Goal: Contribute content

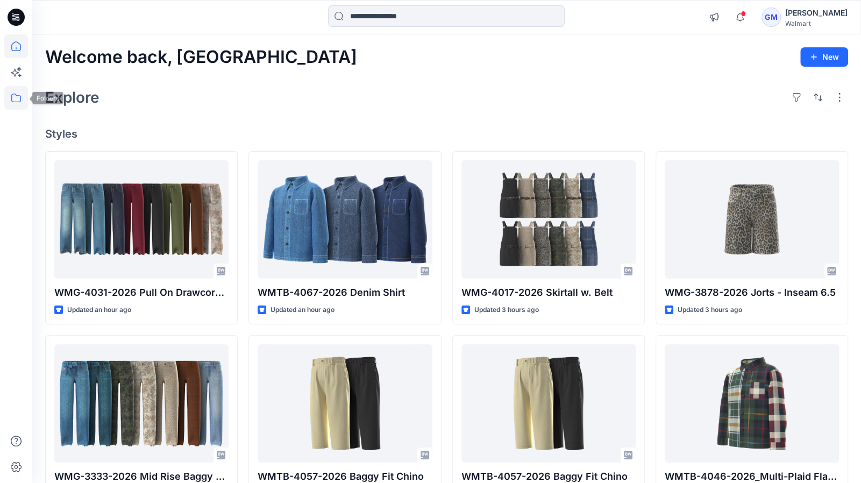
click at [18, 96] on icon at bounding box center [16, 98] width 24 height 24
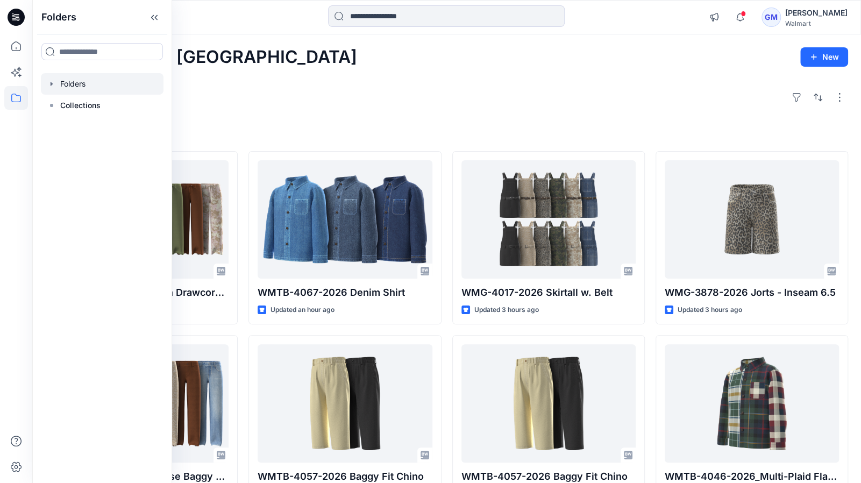
click at [84, 90] on div at bounding box center [102, 84] width 123 height 22
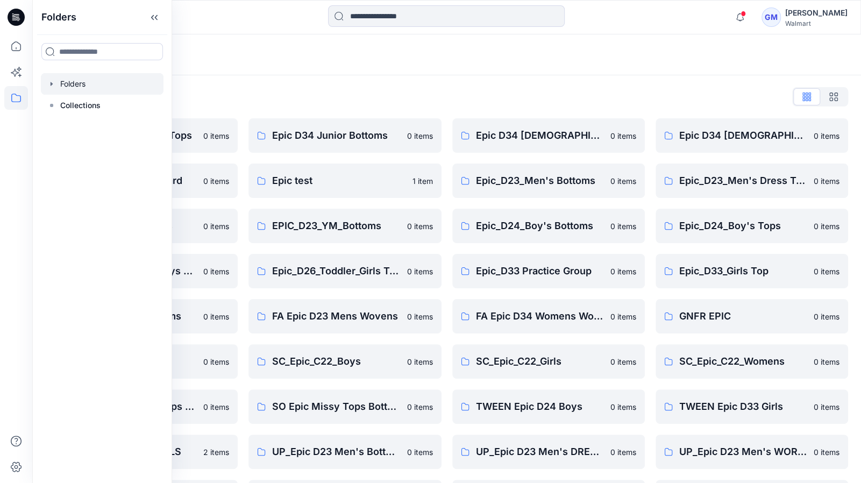
click at [330, 93] on div "Folders List" at bounding box center [446, 96] width 803 height 17
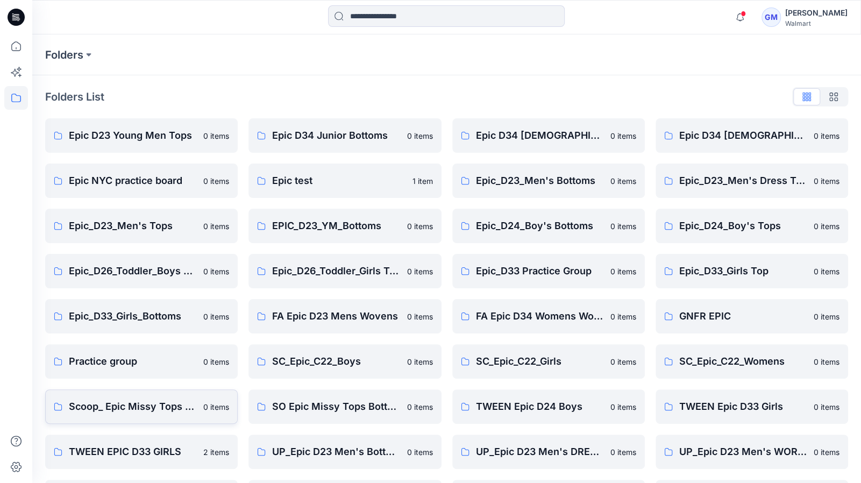
click at [134, 405] on p "Scoop_ Epic Missy Tops Bottoms Dress" at bounding box center [133, 406] width 128 height 15
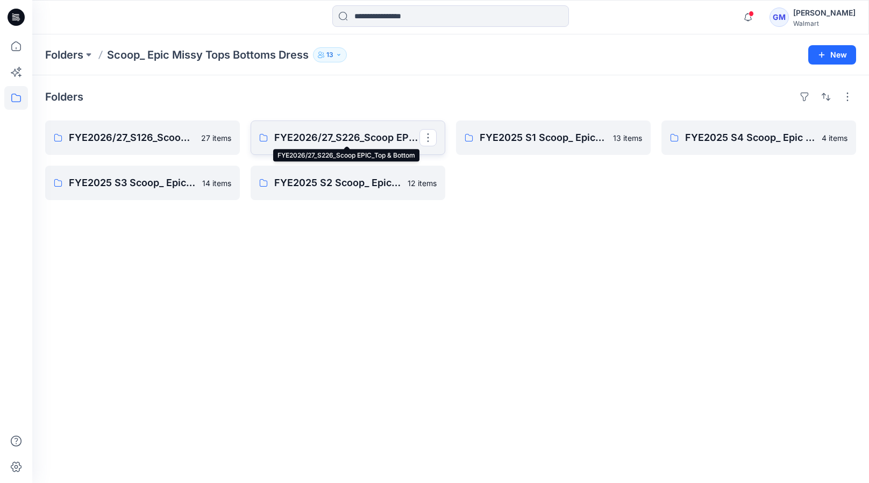
click at [347, 134] on p "FYE2026/27_S226_Scoop EPIC_Top & Bottom" at bounding box center [346, 137] width 145 height 15
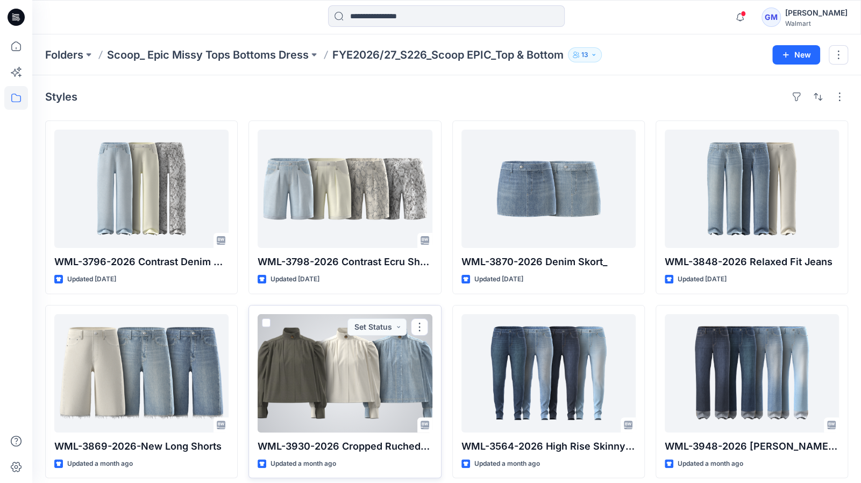
click at [315, 381] on div at bounding box center [345, 373] width 174 height 118
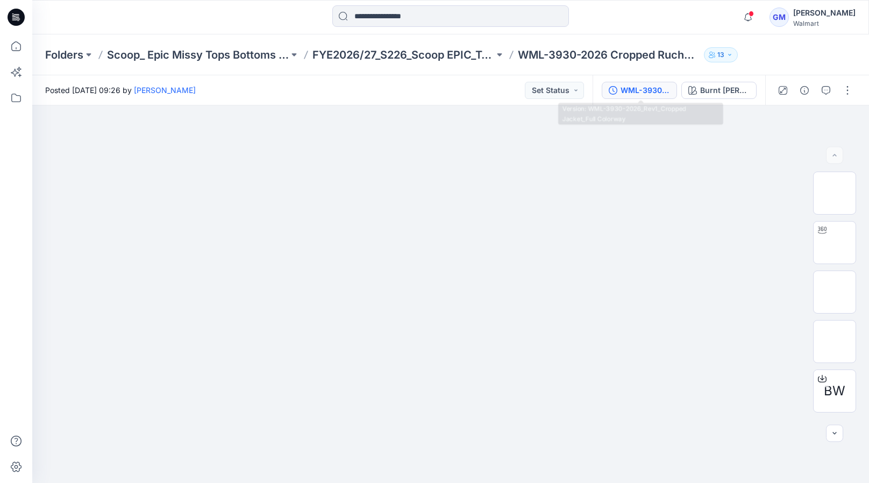
click at [653, 87] on div "WML-3930-2026_Rev1_Cropped Jacket_Full Colorway" at bounding box center [644, 90] width 49 height 12
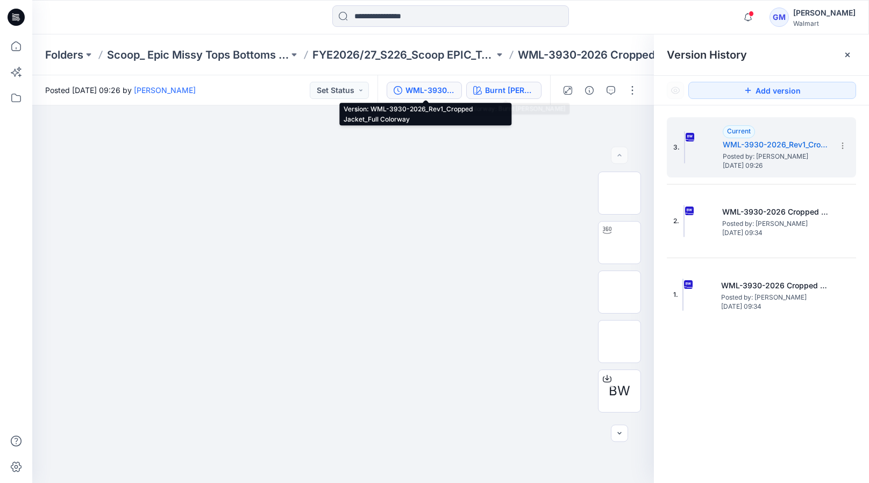
click at [509, 87] on div "Burnt Rosemary" at bounding box center [509, 90] width 49 height 12
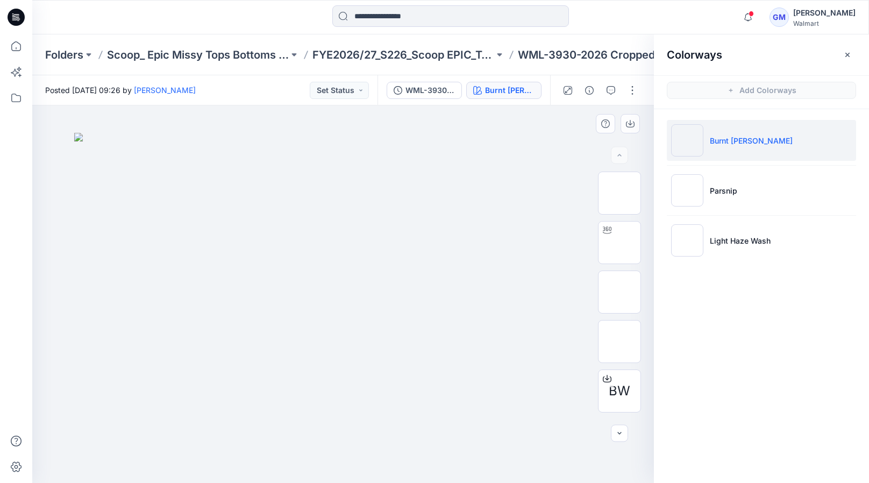
click at [520, 444] on img at bounding box center [343, 308] width 538 height 350
click at [417, 47] on p "FYE2026/27_S226_Scoop EPIC_Top & Bottom" at bounding box center [403, 54] width 182 height 15
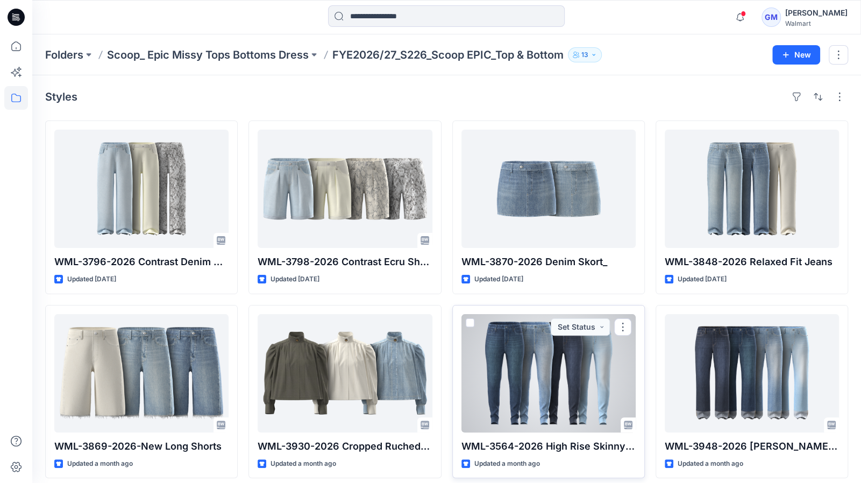
click at [527, 362] on div at bounding box center [548, 373] width 174 height 118
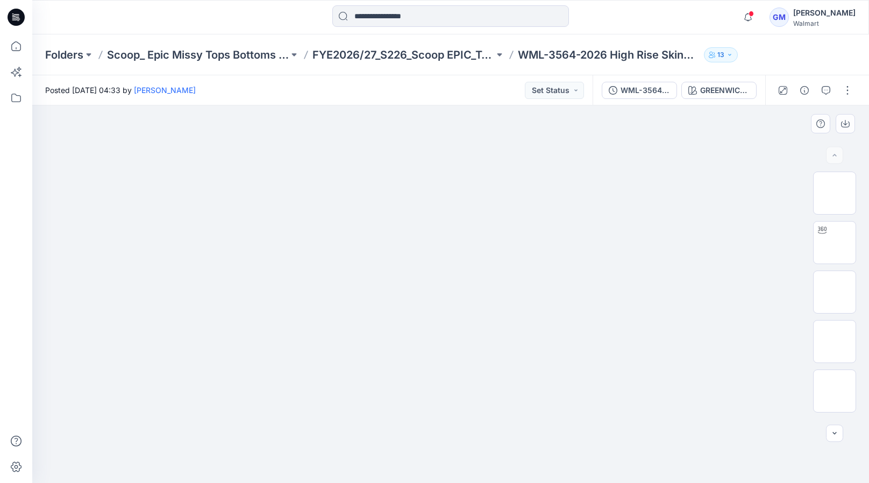
click at [759, 301] on div at bounding box center [450, 293] width 837 height 377
click at [453, 62] on div "Folders Scoop_ Epic Missy Tops Bottoms Dress FYE2026/27_S226_Scoop EPIC_Top & B…" at bounding box center [450, 54] width 837 height 41
click at [448, 52] on p "FYE2026/27_S226_Scoop EPIC_Top & Bottom" at bounding box center [403, 54] width 182 height 15
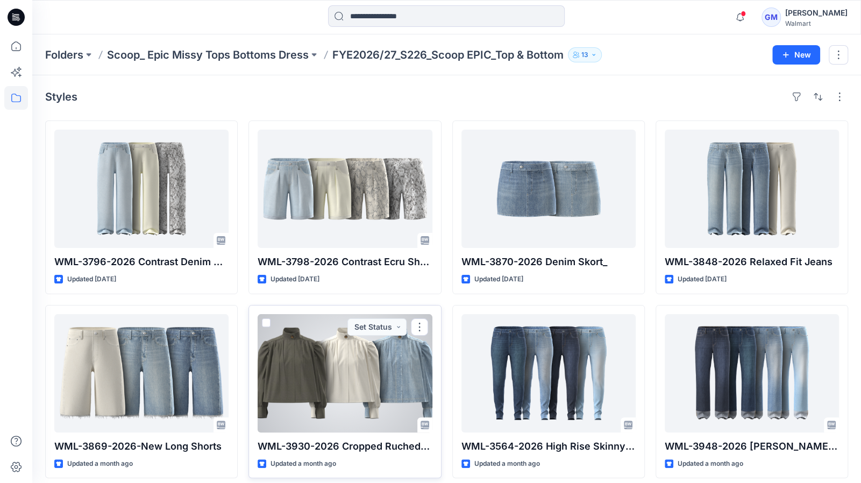
click at [434, 476] on div "WML-3930-2026 Cropped Ruched Jacket Updated a month ago Set Status" at bounding box center [344, 392] width 192 height 174
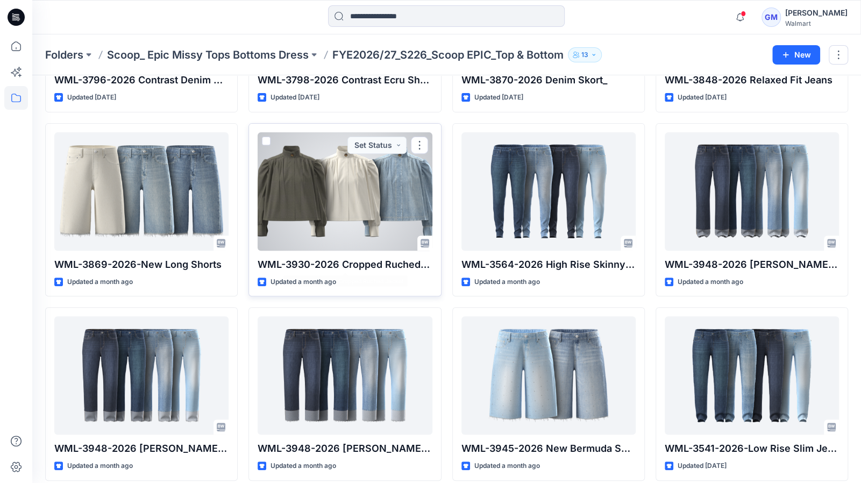
scroll to position [175, 0]
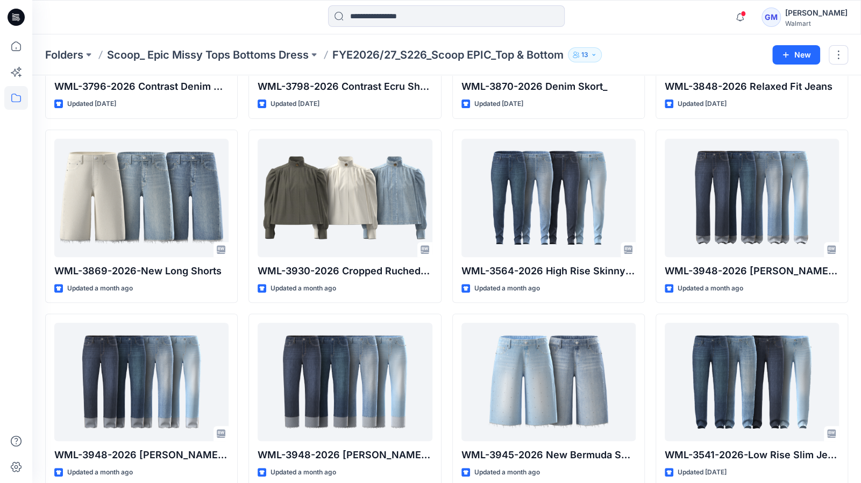
click at [195, 47] on p "Scoop_ Epic Missy Tops Bottoms Dress" at bounding box center [208, 54] width 202 height 15
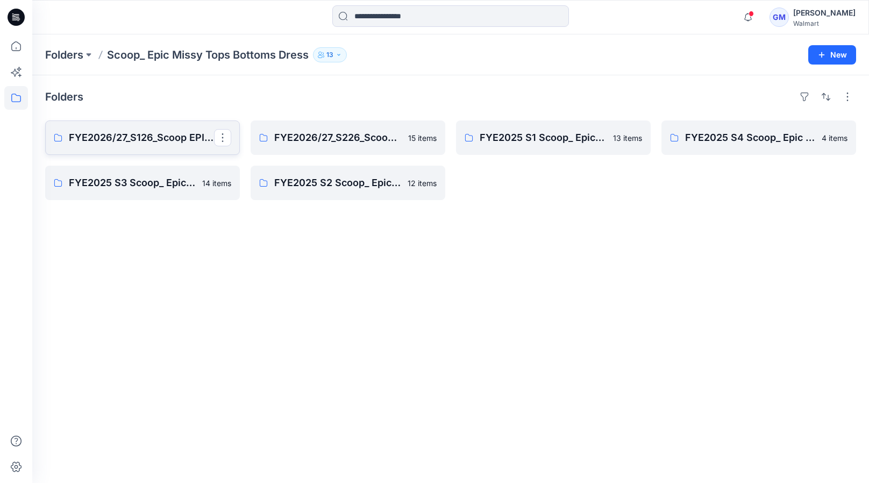
click at [71, 124] on link "FYE2026/27_S126_Scoop EPIC_Top & Bottom" at bounding box center [142, 137] width 195 height 34
click at [310, 137] on p "FYE2026/27_S226_Scoop EPIC_Top & Bottom" at bounding box center [346, 137] width 145 height 15
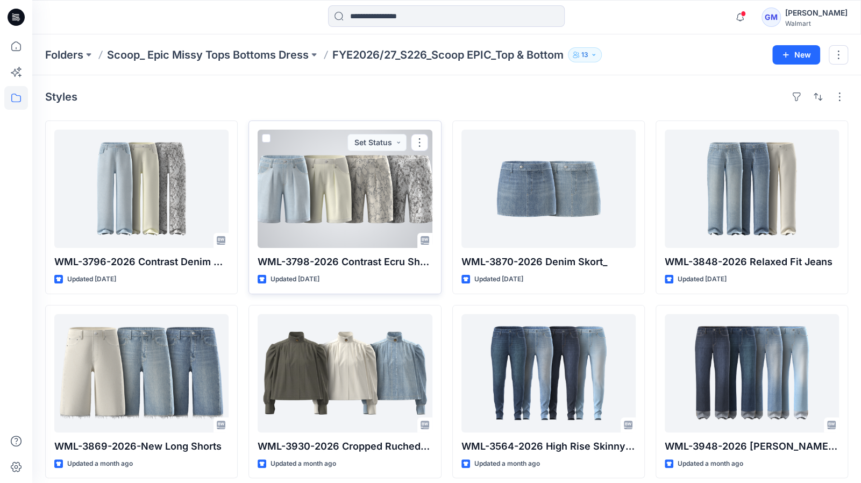
click at [324, 198] on div at bounding box center [345, 189] width 174 height 118
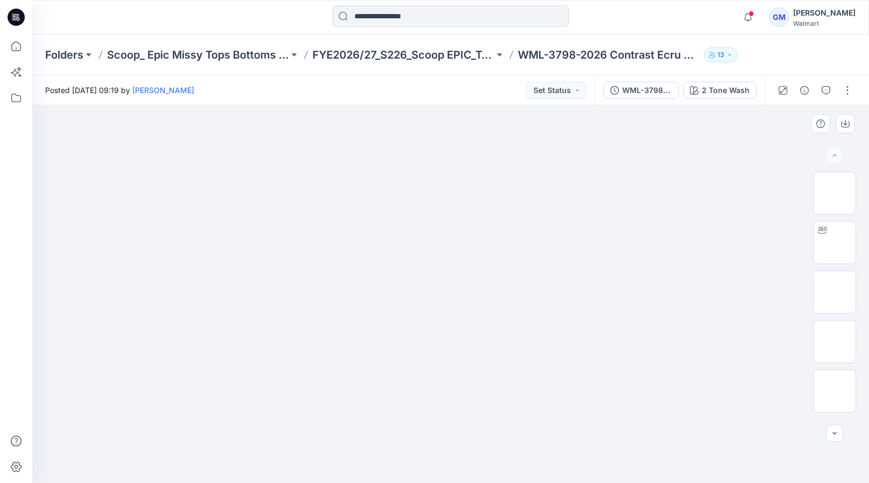
click at [430, 133] on img at bounding box center [451, 133] width 538 height 0
click at [18, 48] on icon at bounding box center [16, 46] width 24 height 24
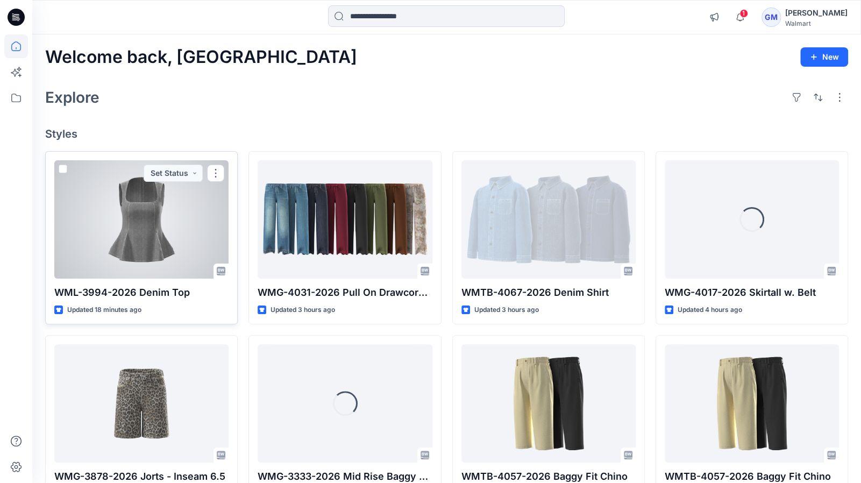
click at [165, 239] on div at bounding box center [141, 219] width 174 height 118
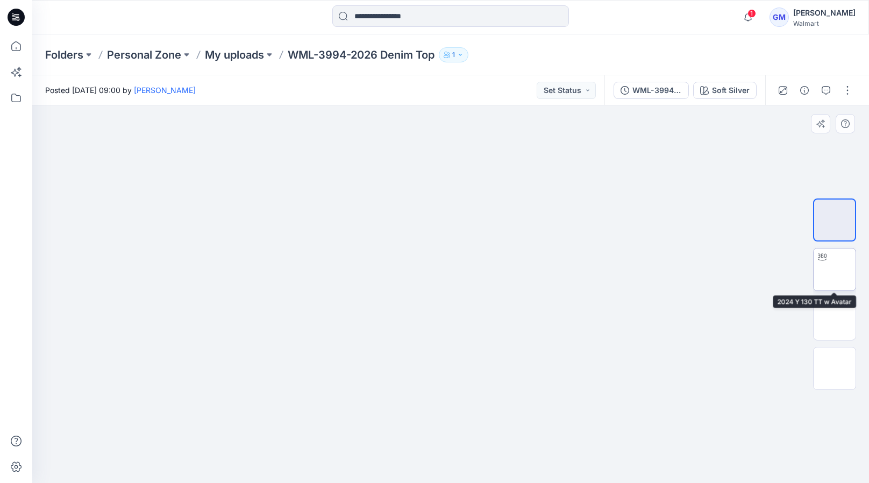
click at [835, 269] on img at bounding box center [835, 269] width 0 height 0
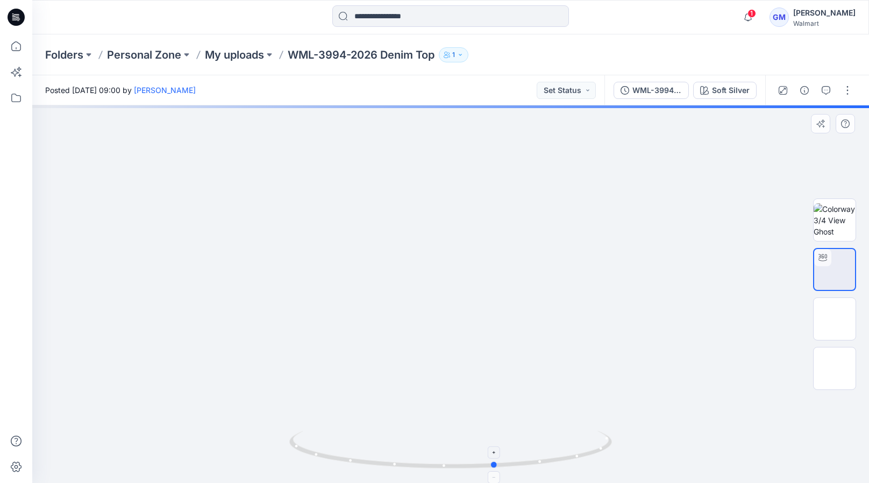
drag, startPoint x: 455, startPoint y: 466, endPoint x: 500, endPoint y: 449, distance: 48.3
click at [500, 449] on icon at bounding box center [451, 451] width 325 height 40
click at [840, 224] on img at bounding box center [835, 220] width 42 height 34
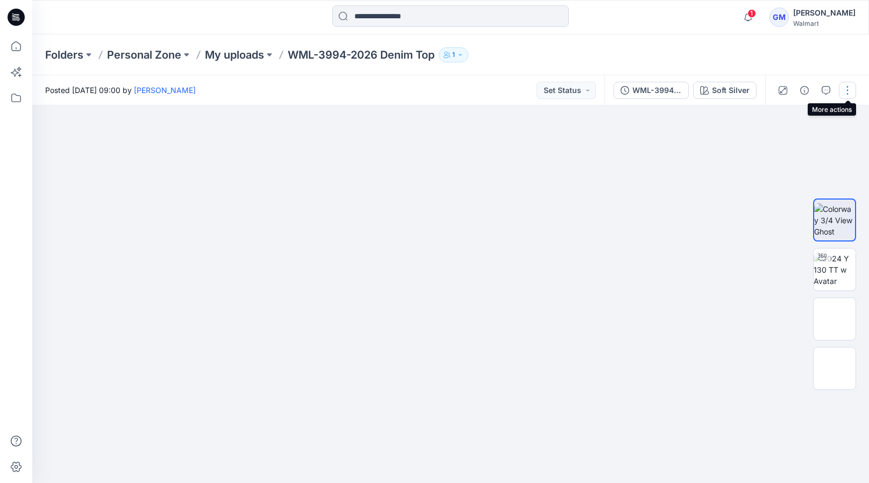
click at [848, 85] on button "button" at bounding box center [847, 90] width 17 height 17
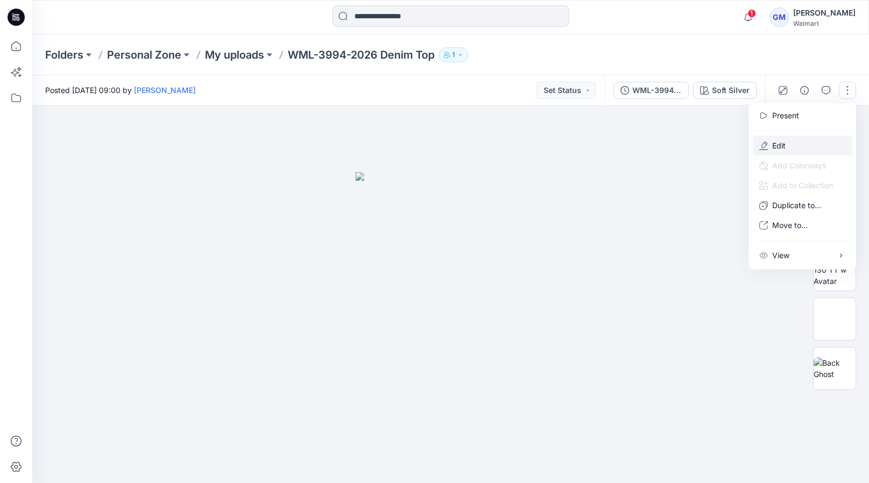
click at [782, 142] on p "Edit" at bounding box center [778, 145] width 13 height 11
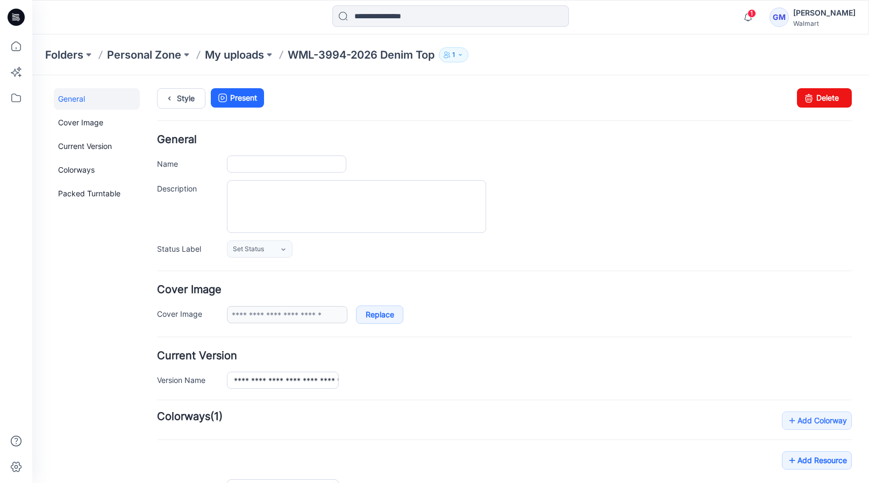
type input "**********"
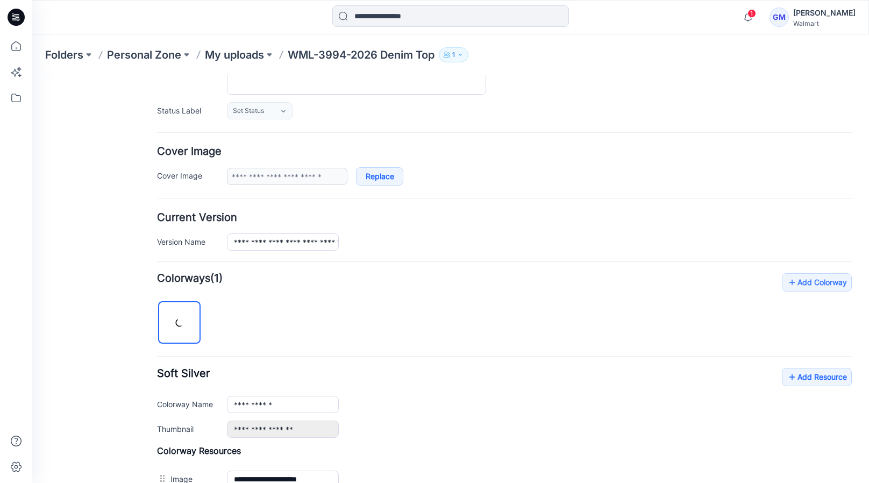
scroll to position [269, 0]
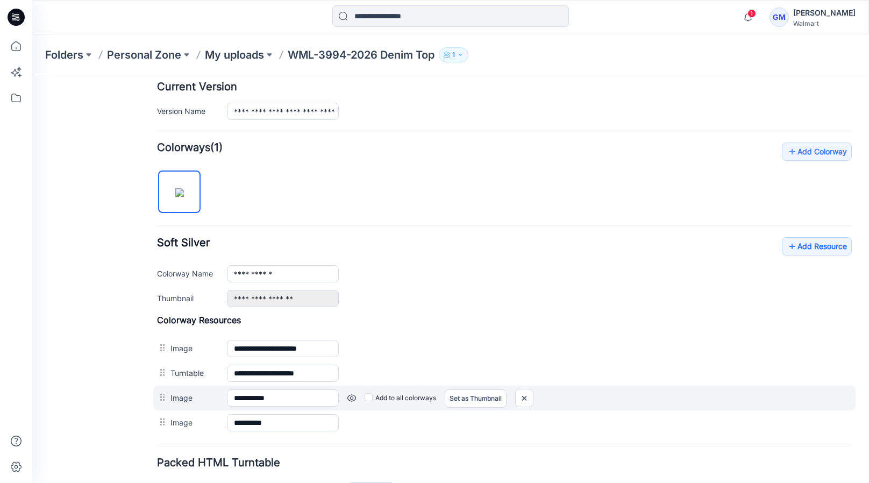
click at [366, 399] on label "Add to all colorways" at bounding box center [401, 397] width 72 height 17
drag, startPoint x: 524, startPoint y: 398, endPoint x: 512, endPoint y: 107, distance: 291.7
click at [524, 398] on img at bounding box center [524, 398] width 17 height 18
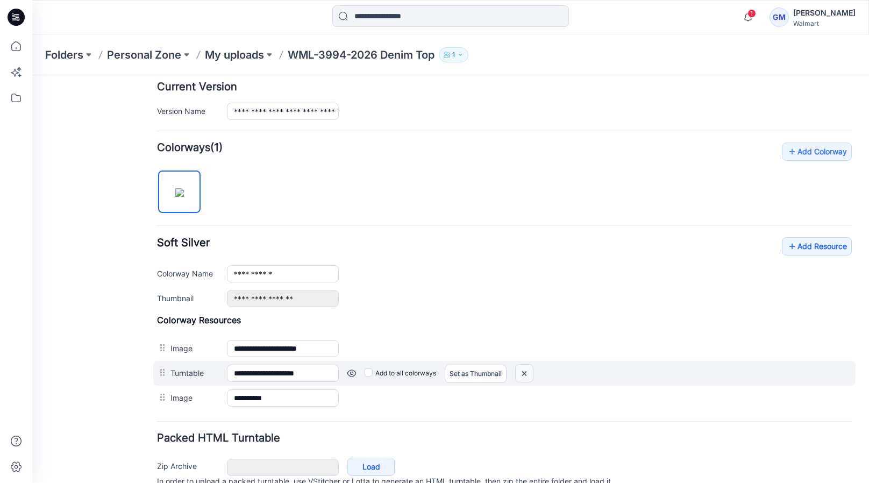
click at [522, 372] on img at bounding box center [524, 374] width 17 height 18
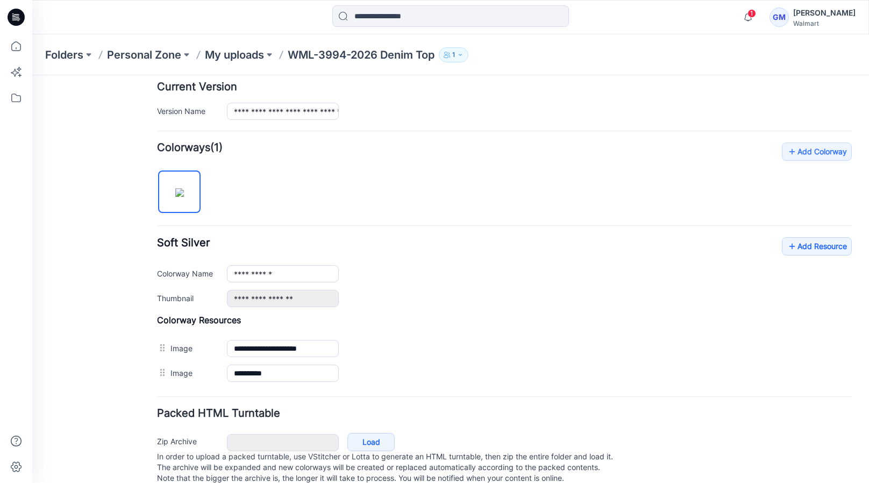
scroll to position [0, 0]
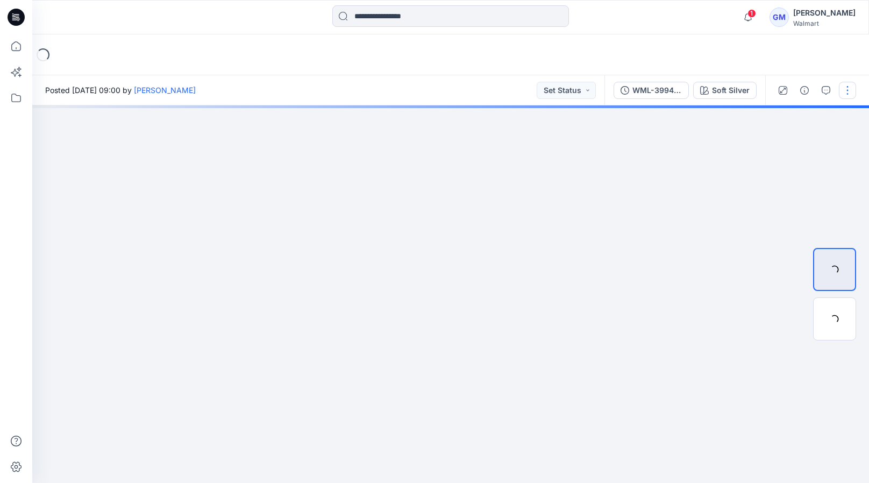
click at [849, 90] on button "button" at bounding box center [847, 90] width 17 height 17
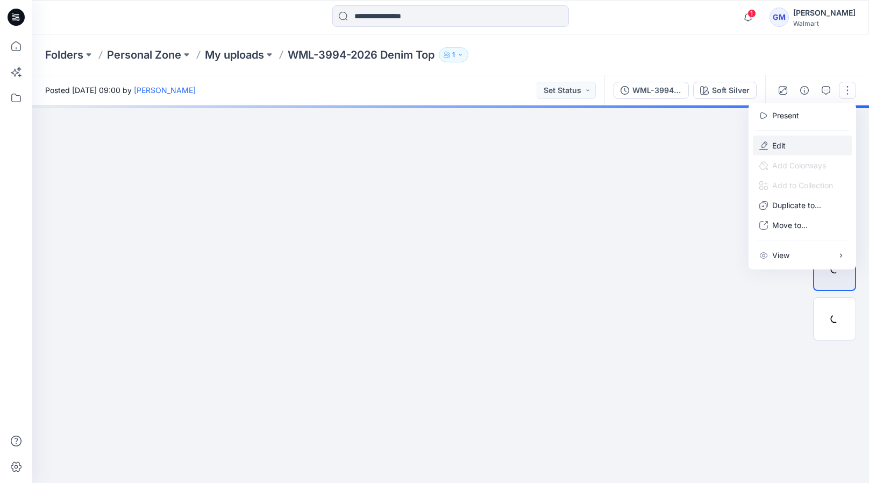
click at [800, 140] on button "Edit" at bounding box center [802, 145] width 99 height 20
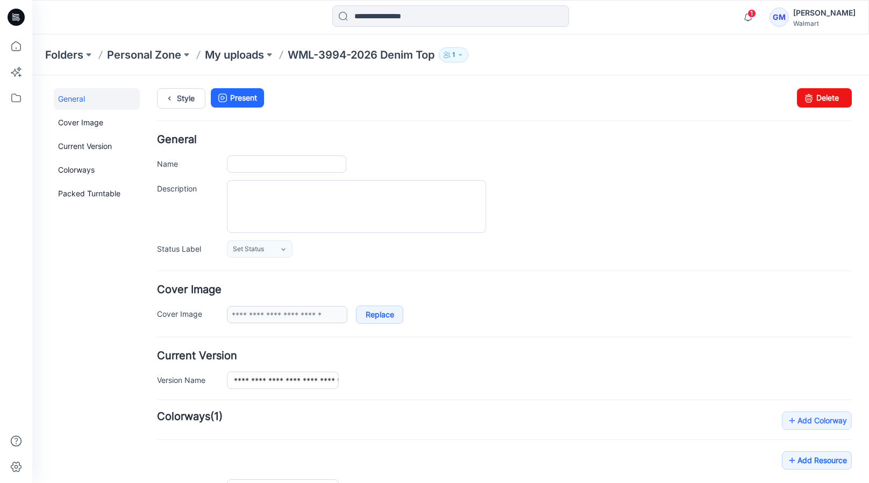
type input "**********"
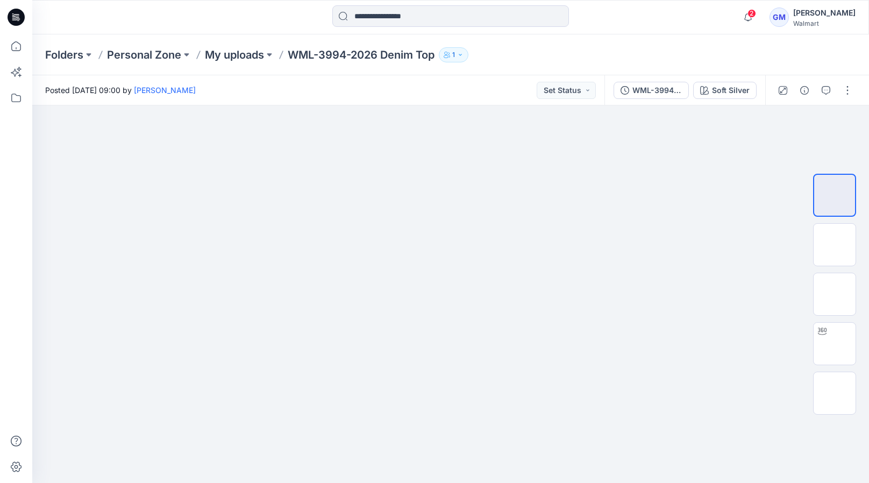
click at [500, 85] on div "Posted [DATE] 09:00 by [PERSON_NAME] Set Status" at bounding box center [318, 90] width 572 height 30
click at [847, 94] on button "button" at bounding box center [847, 90] width 17 height 17
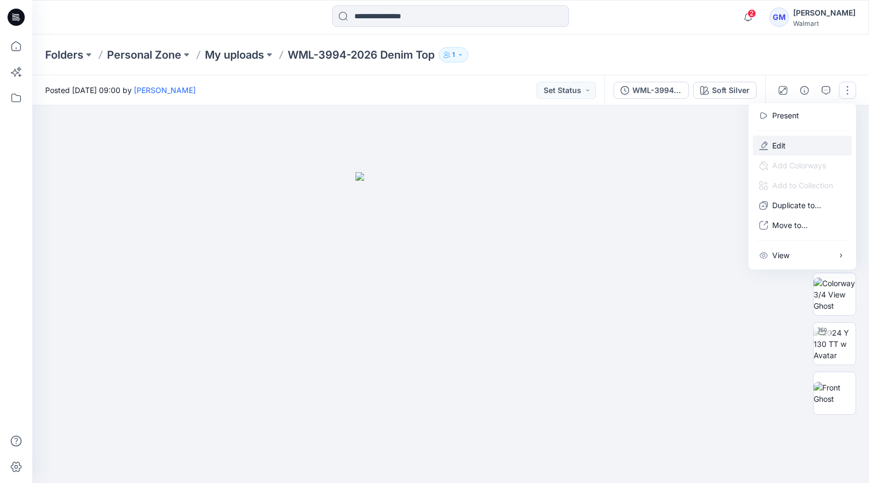
click at [787, 142] on button "Edit" at bounding box center [802, 145] width 99 height 20
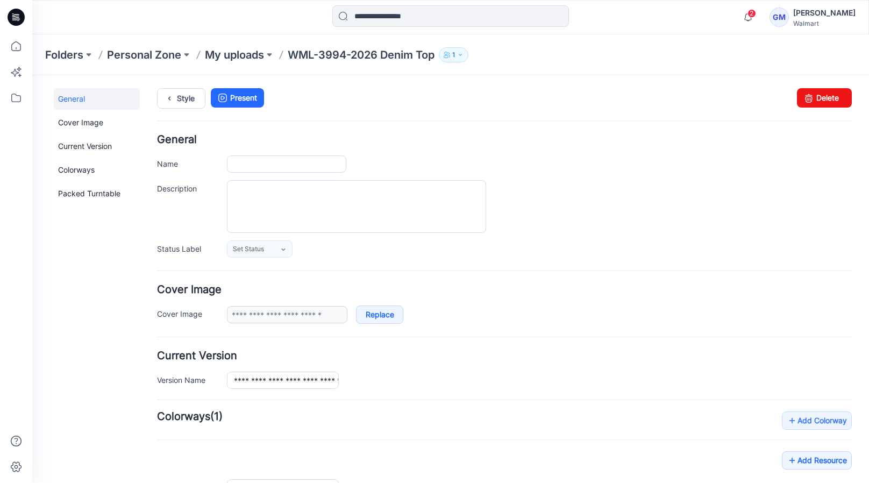
type input "**********"
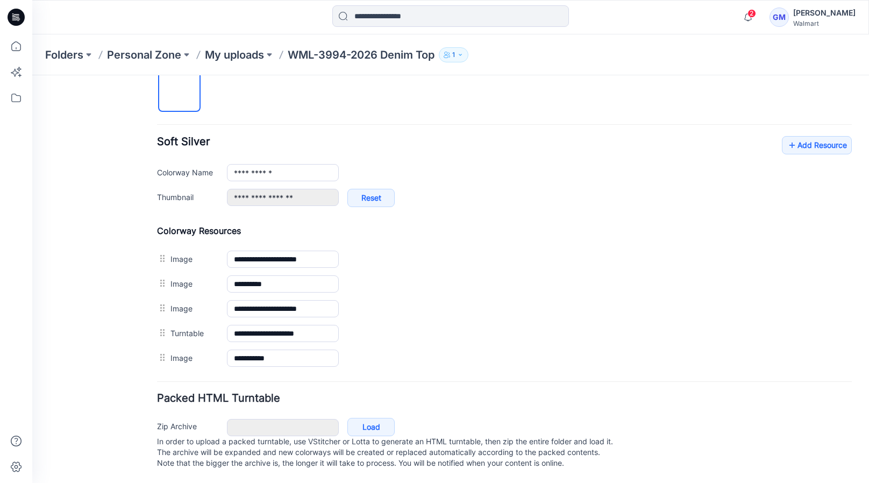
scroll to position [376, 0]
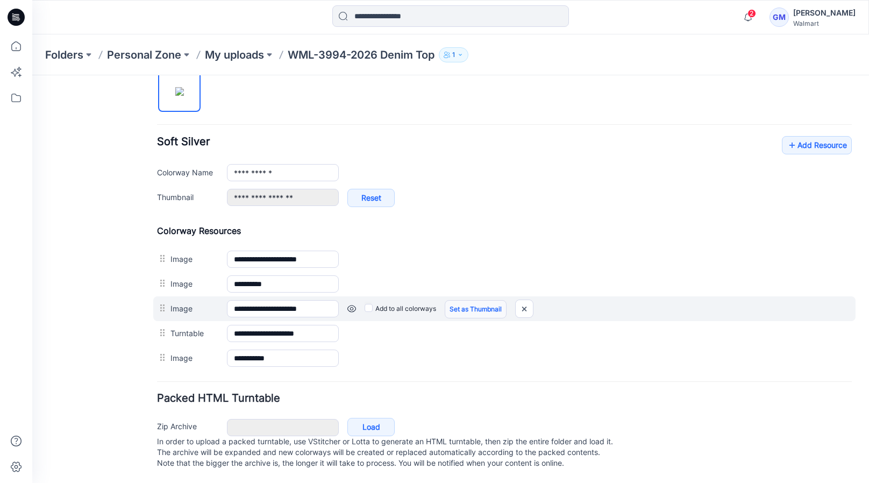
click at [468, 300] on link "Set as Thumbnail" at bounding box center [476, 309] width 62 height 18
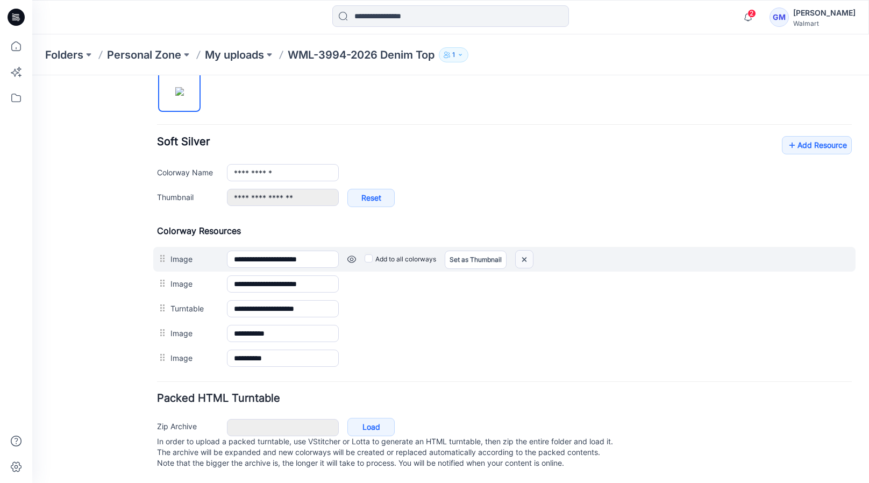
click at [522, 251] on img at bounding box center [524, 260] width 17 height 18
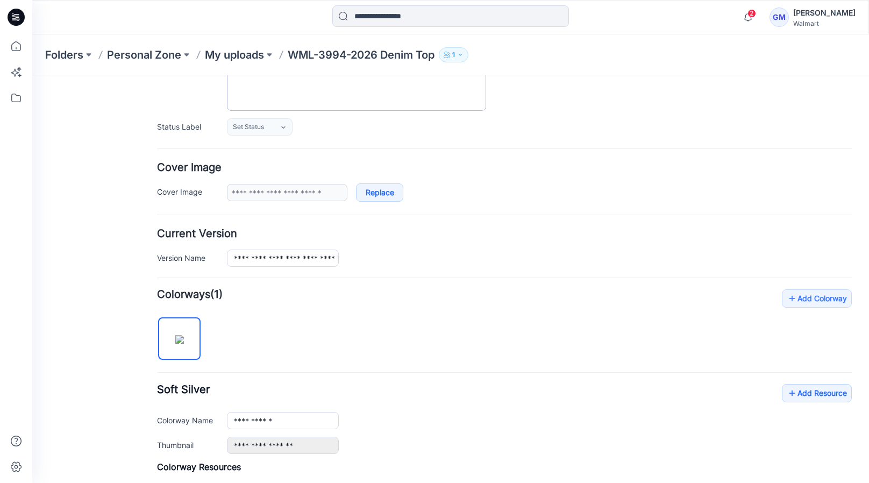
scroll to position [17, 0]
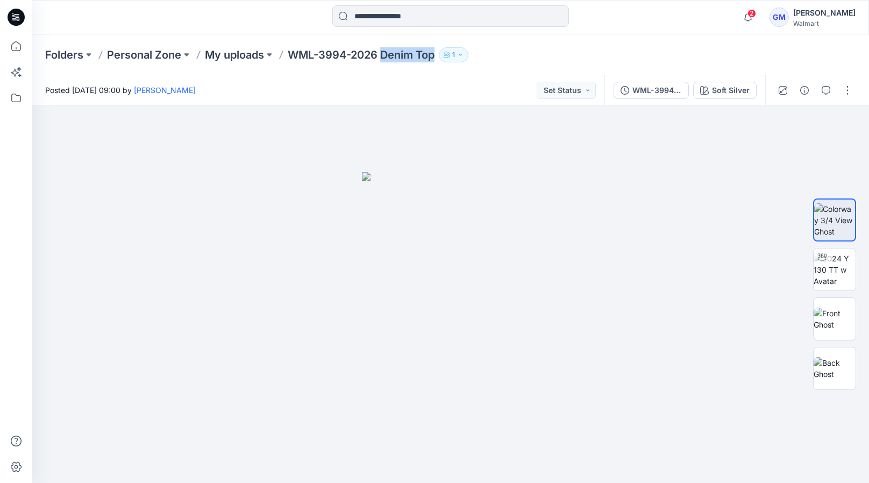
drag, startPoint x: 384, startPoint y: 55, endPoint x: 439, endPoint y: 55, distance: 54.8
click at [434, 55] on p "WML-3994-2026 Denim Top" at bounding box center [361, 54] width 147 height 15
copy p "Denim Top"
click at [808, 87] on icon "button" at bounding box center [804, 90] width 9 height 9
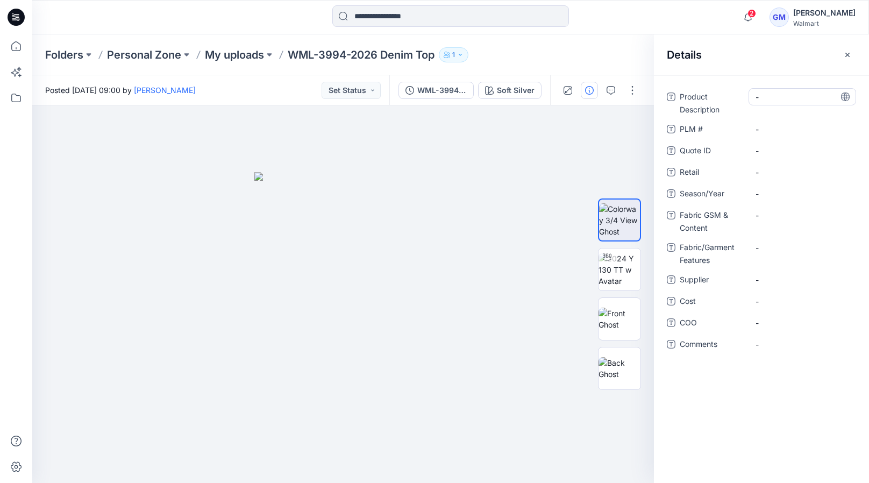
click at [779, 99] on Description "-" at bounding box center [802, 96] width 94 height 11
type textarea "*********"
click at [779, 196] on span "-" at bounding box center [802, 193] width 94 height 11
type textarea "**********"
click at [771, 276] on span "-" at bounding box center [802, 279] width 94 height 11
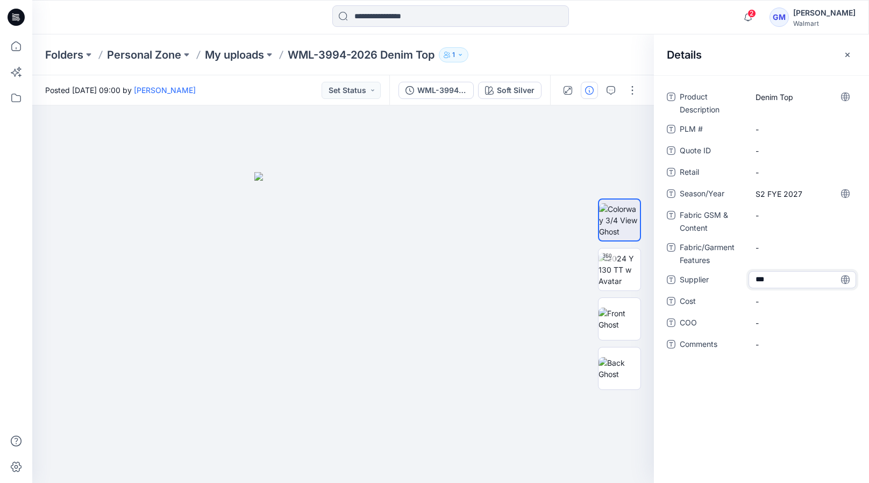
type textarea "****"
click at [803, 325] on span "-" at bounding box center [802, 322] width 94 height 11
type textarea "**"
click at [755, 384] on div "Product Description Denim Top PLM # - Quote ID - Retail - Season/Year S2 FYE 20…" at bounding box center [761, 279] width 215 height 408
click at [757, 213] on Content "-" at bounding box center [802, 215] width 94 height 11
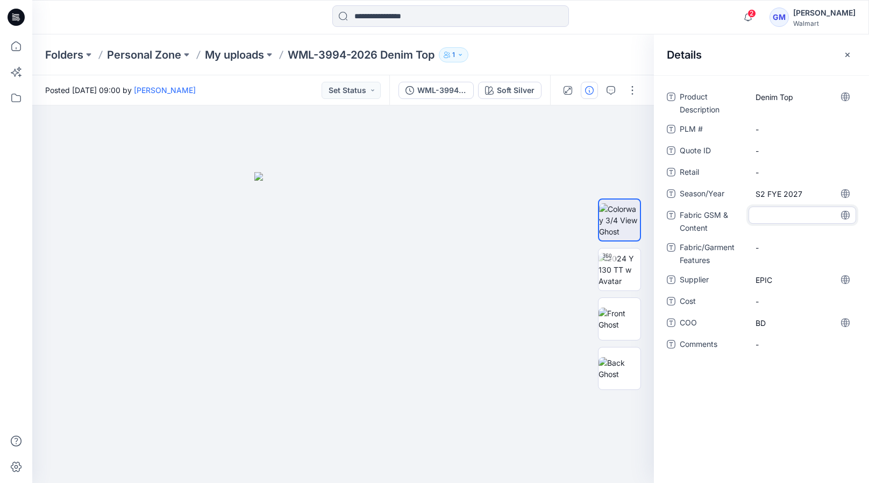
type textarea "**********"
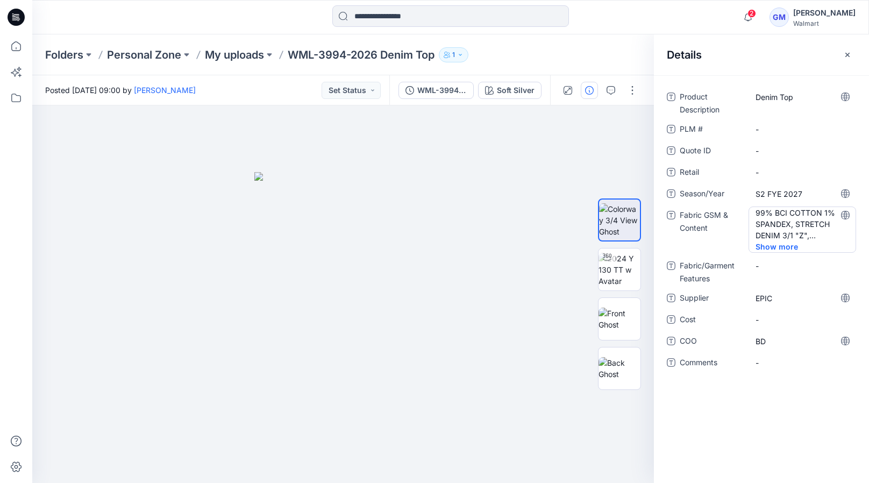
click at [779, 241] on span "Show more" at bounding box center [783, 246] width 56 height 11
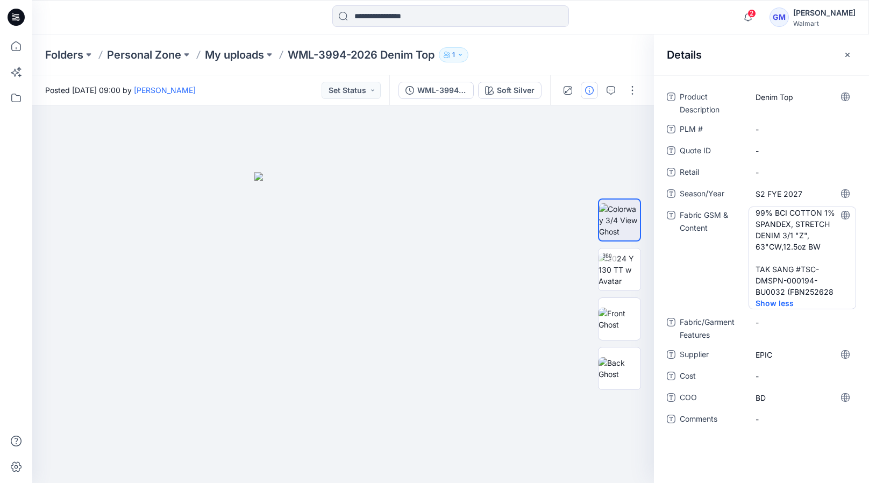
click at [773, 269] on Content "99% BCI COTTON 1% SPANDEX, STRETCH DENIM 3/1 "Z", 63"CW,12.5oz BW TAK SANG #TSC…" at bounding box center [802, 252] width 94 height 90
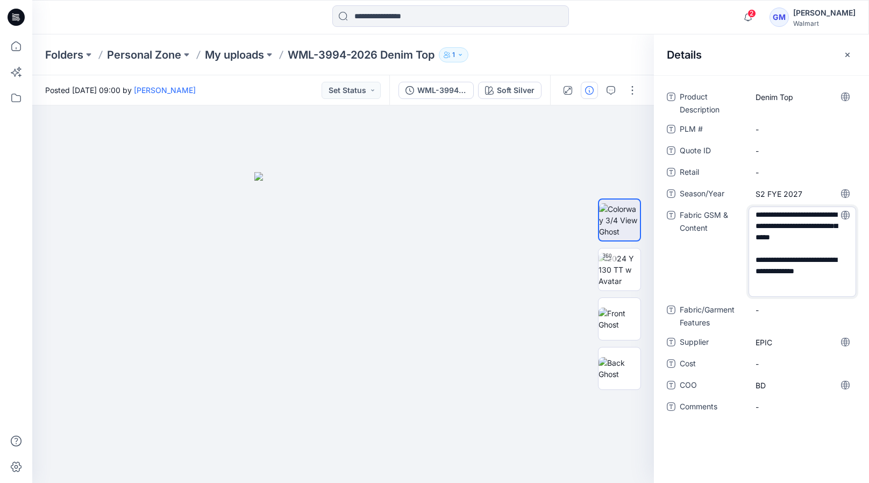
scroll to position [3, 0]
drag, startPoint x: 754, startPoint y: 270, endPoint x: 790, endPoint y: 292, distance: 42.4
click at [790, 292] on textarea "**********" at bounding box center [802, 251] width 108 height 90
drag, startPoint x: 804, startPoint y: 244, endPoint x: 903, endPoint y: 323, distance: 127.0
click at [868, 323] on html "2 Notifications Your style WML-3994-2026 Denim Top is ready 3 minutes ago Your …" at bounding box center [434, 241] width 869 height 483
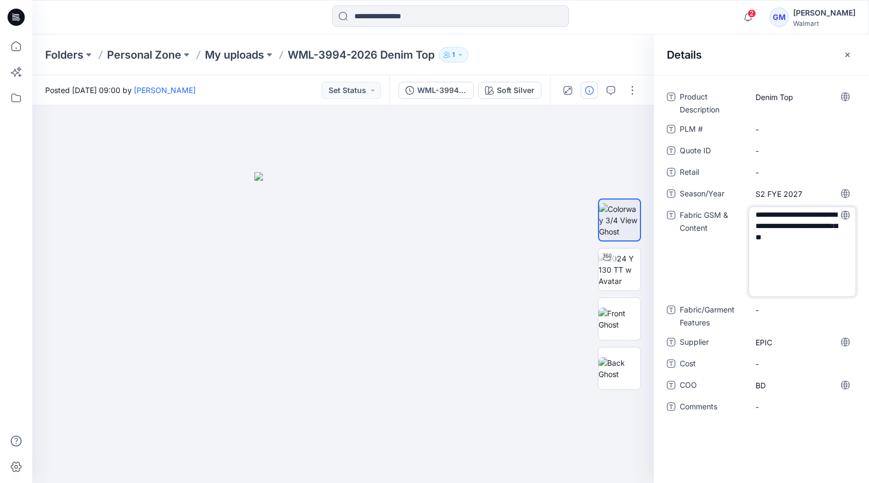
scroll to position [0, 0]
click at [753, 216] on textarea "**********" at bounding box center [802, 251] width 108 height 90
type textarea "**********"
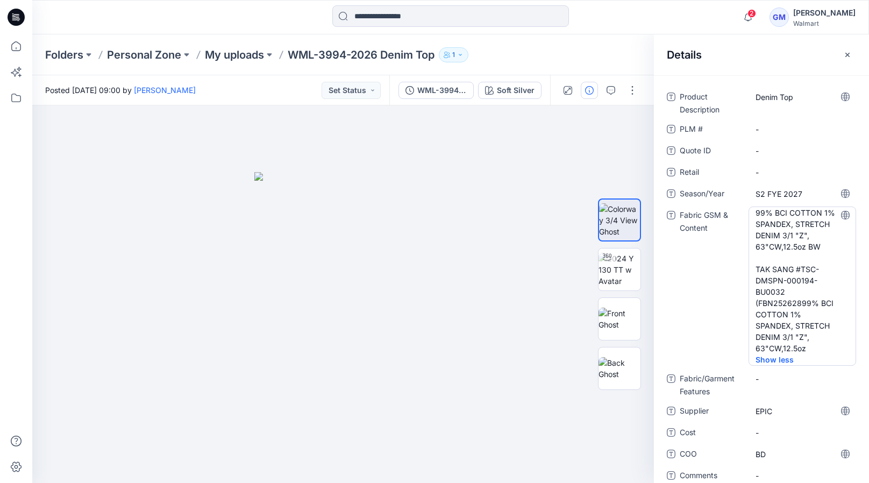
click at [758, 211] on Content "99% BCI COTTON 1% SPANDEX, STRETCH DENIM 3/1 "Z", 63"CW,12.5oz BW TAK SANG #TSC…" at bounding box center [802, 280] width 94 height 147
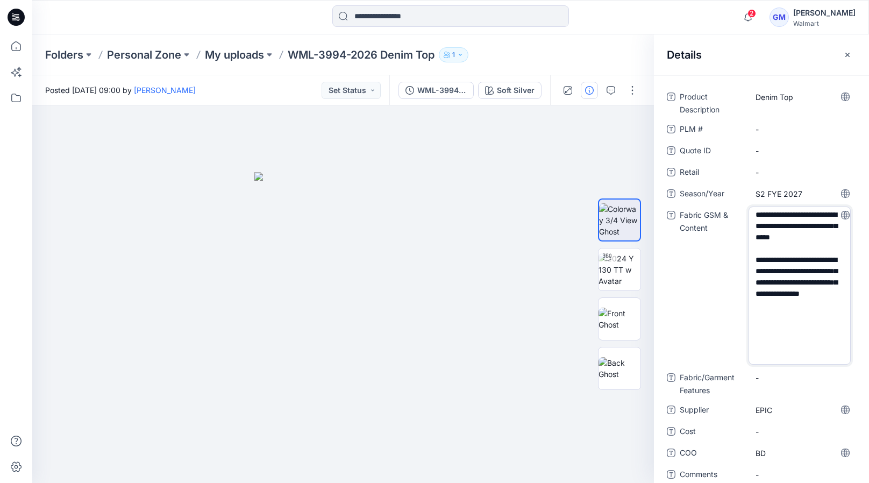
drag, startPoint x: 758, startPoint y: 216, endPoint x: 760, endPoint y: 299, distance: 83.9
click at [760, 299] on textarea "**********" at bounding box center [799, 285] width 102 height 158
drag, startPoint x: 809, startPoint y: 211, endPoint x: -2, endPoint y: -63, distance: 856.0
click at [0, 0] on html "2 Notifications Your style WML-3994-2026 Denim Top is ready 3 minutes ago Your …" at bounding box center [434, 241] width 869 height 483
click at [800, 212] on textarea "**********" at bounding box center [799, 285] width 102 height 158
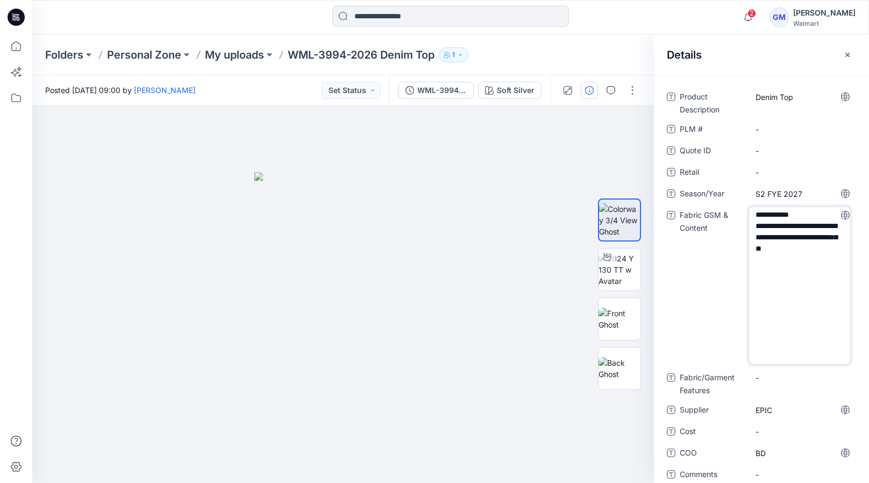
drag, startPoint x: 781, startPoint y: 248, endPoint x: 781, endPoint y: 255, distance: 6.5
click at [781, 255] on textarea "**********" at bounding box center [799, 285] width 102 height 158
type textarea "**********"
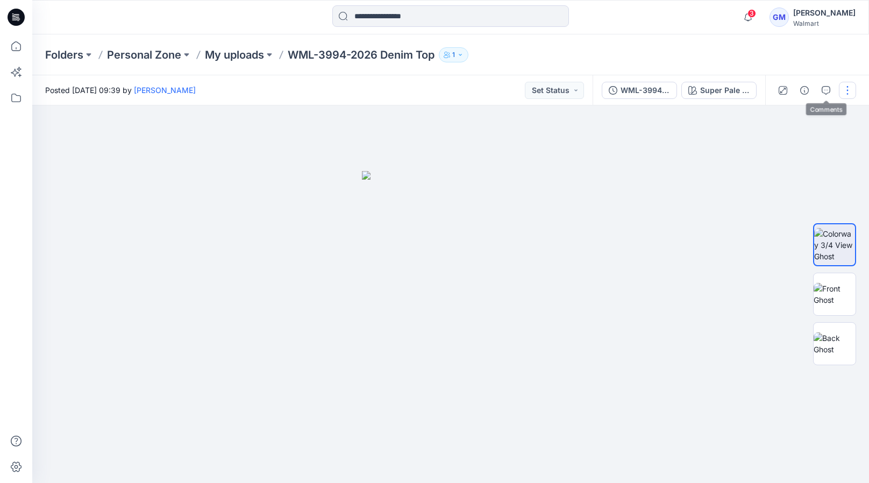
click at [840, 91] on button "button" at bounding box center [847, 90] width 17 height 17
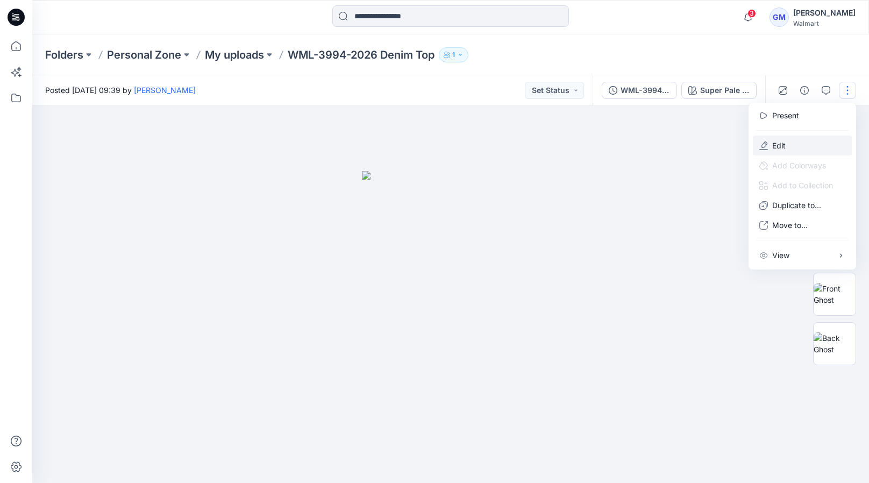
click at [783, 140] on button "Edit" at bounding box center [802, 145] width 99 height 20
click at [782, 144] on p "Edit" at bounding box center [778, 145] width 13 height 11
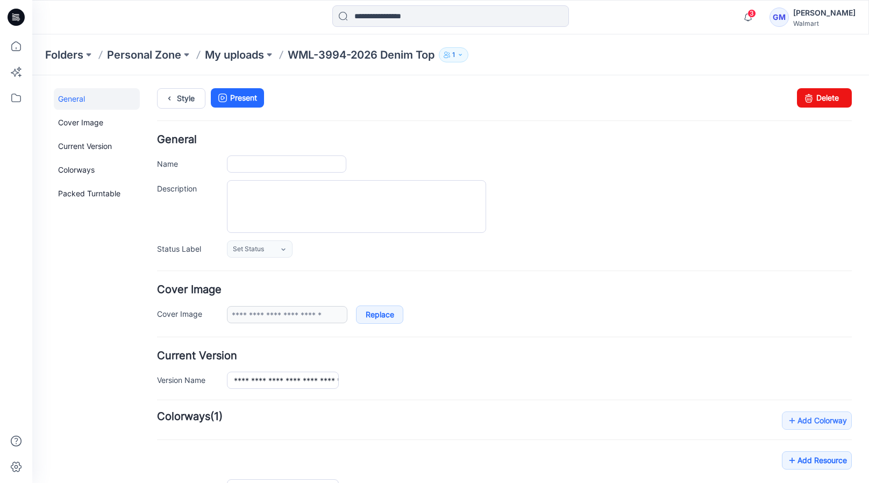
type input "**********"
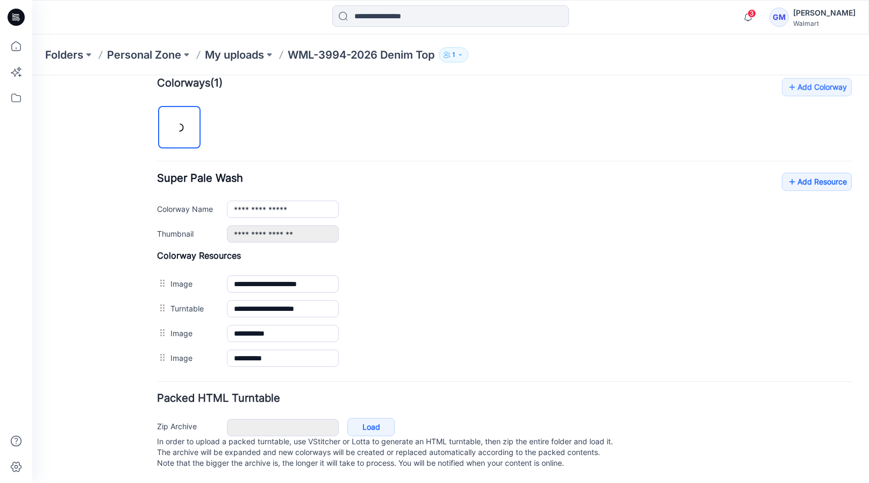
scroll to position [340, 0]
click at [790, 180] on link "Add Resource" at bounding box center [817, 182] width 70 height 18
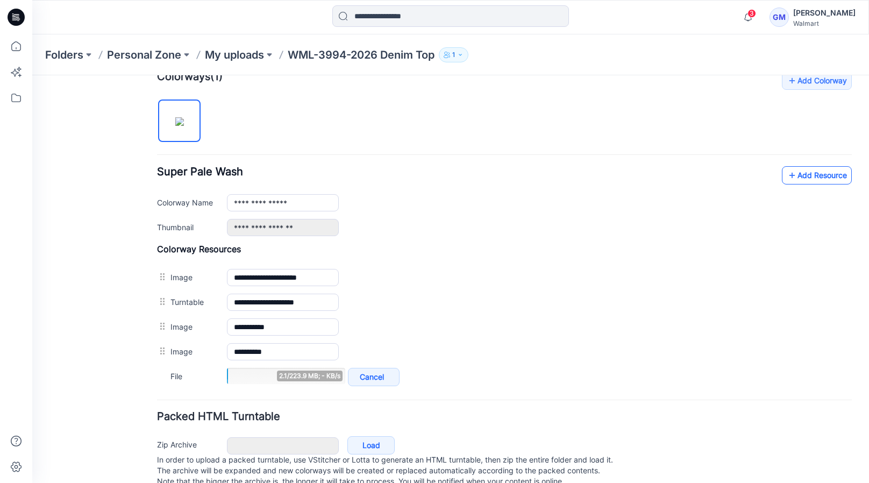
click at [805, 174] on link "Add Resource" at bounding box center [817, 175] width 70 height 18
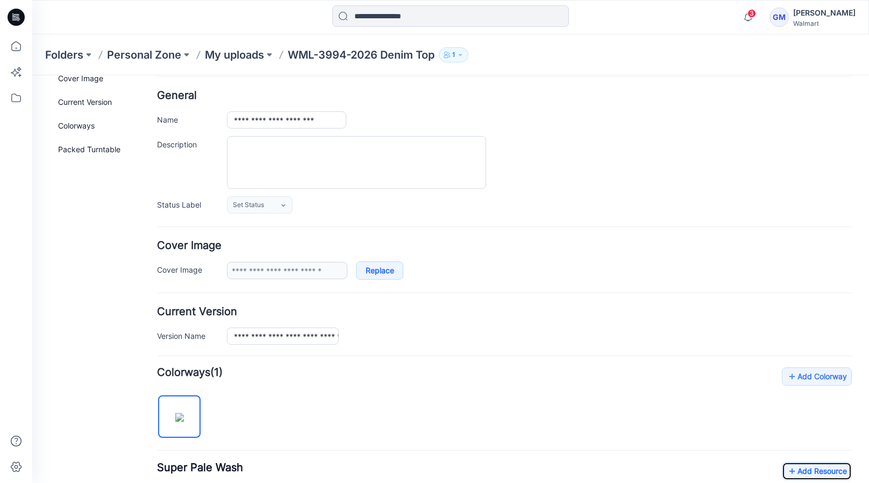
scroll to position [17, 0]
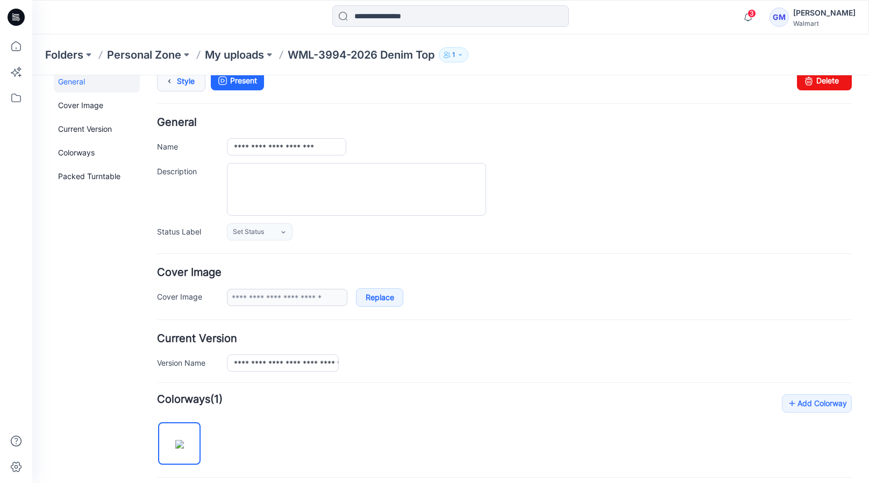
click at [182, 83] on link "Style" at bounding box center [181, 81] width 48 height 20
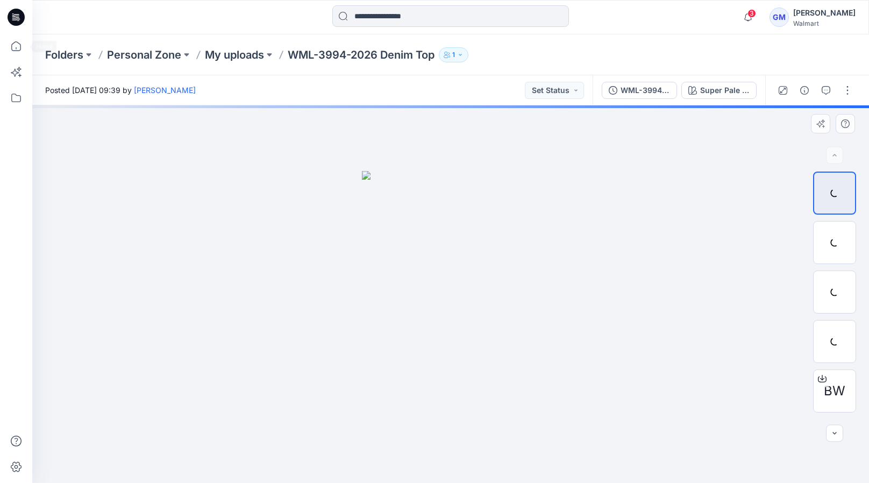
click at [154, 184] on div at bounding box center [450, 293] width 837 height 377
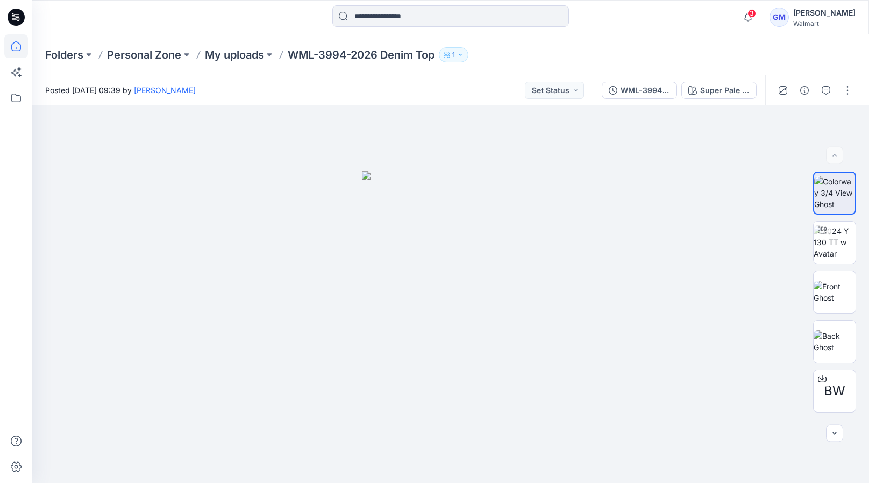
click at [6, 41] on icon at bounding box center [16, 46] width 24 height 24
drag, startPoint x: 20, startPoint y: 42, endPoint x: 29, endPoint y: 45, distance: 9.0
click at [20, 42] on icon at bounding box center [16, 46] width 24 height 24
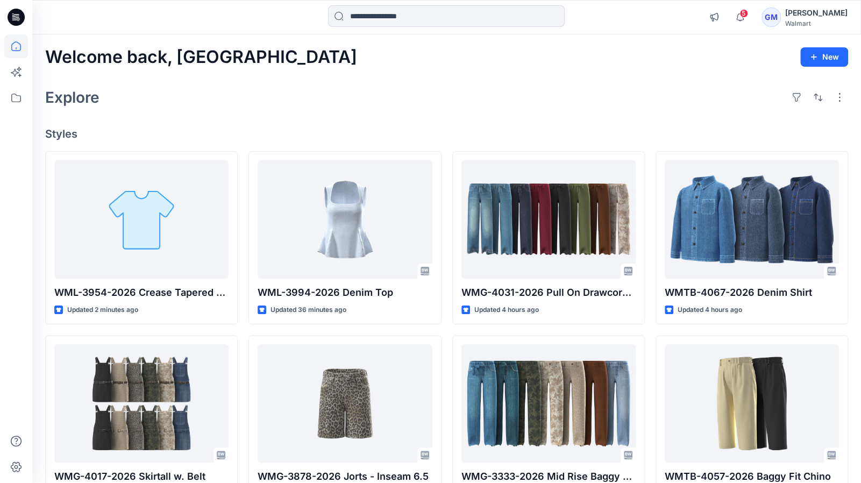
click at [714, 102] on div "Explore" at bounding box center [446, 97] width 803 height 26
